Goal: Obtain resource: Download file/media

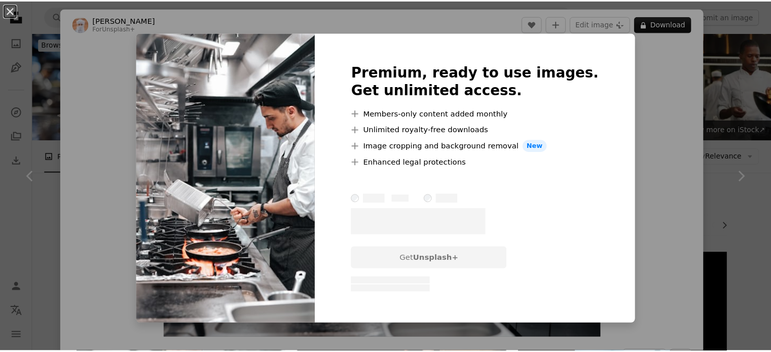
scroll to position [813, 0]
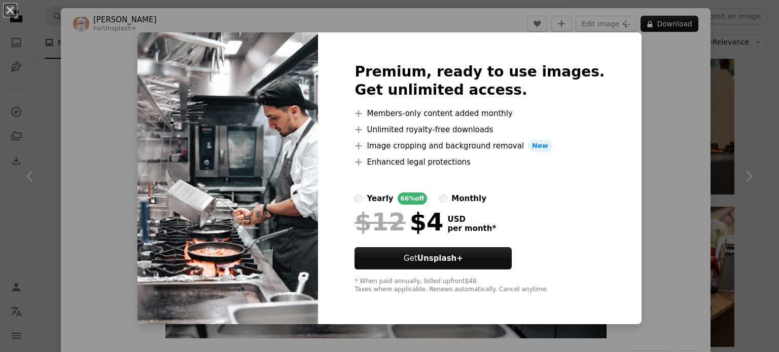
click at [180, 66] on img at bounding box center [227, 178] width 180 height 292
click at [14, 8] on button "An X shape" at bounding box center [10, 10] width 12 height 12
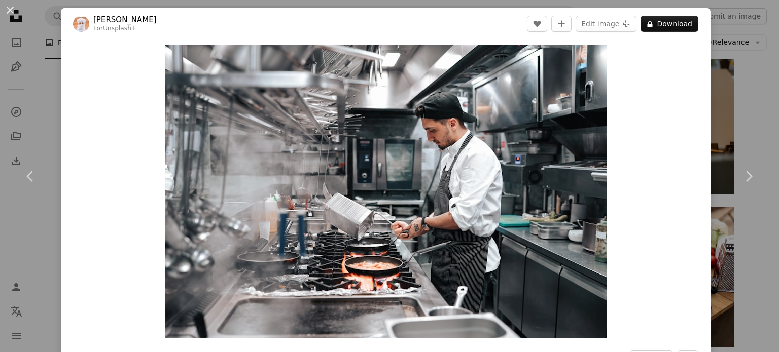
click at [14, 8] on button "An X shape" at bounding box center [10, 10] width 12 height 12
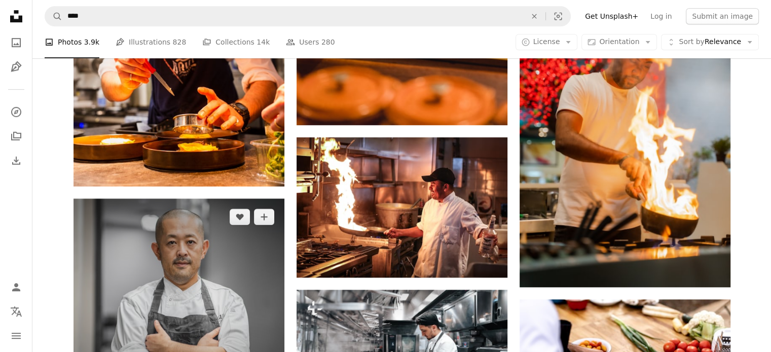
scroll to position [717, 0]
